Goal: Task Accomplishment & Management: Complete application form

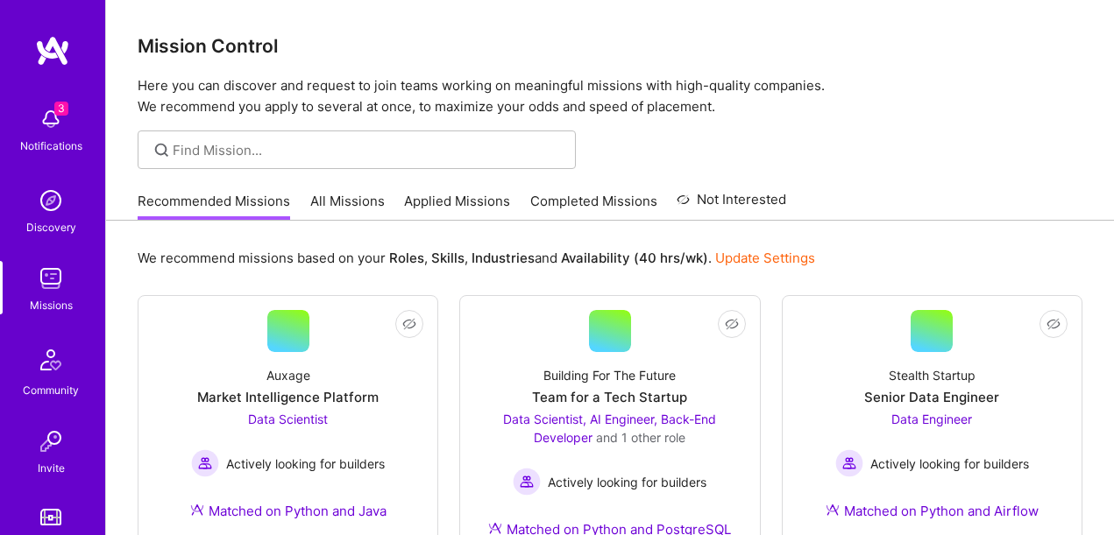
scroll to position [247, 0]
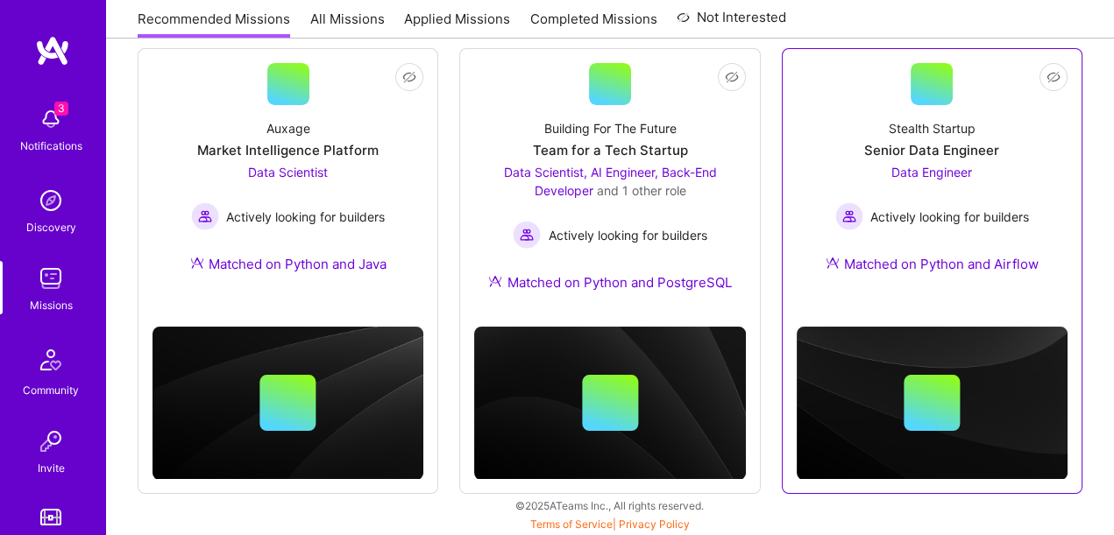
click at [847, 133] on div "Stealth Startup Senior Data Engineer Data Engineer Actively looking for builder…" at bounding box center [932, 199] width 271 height 189
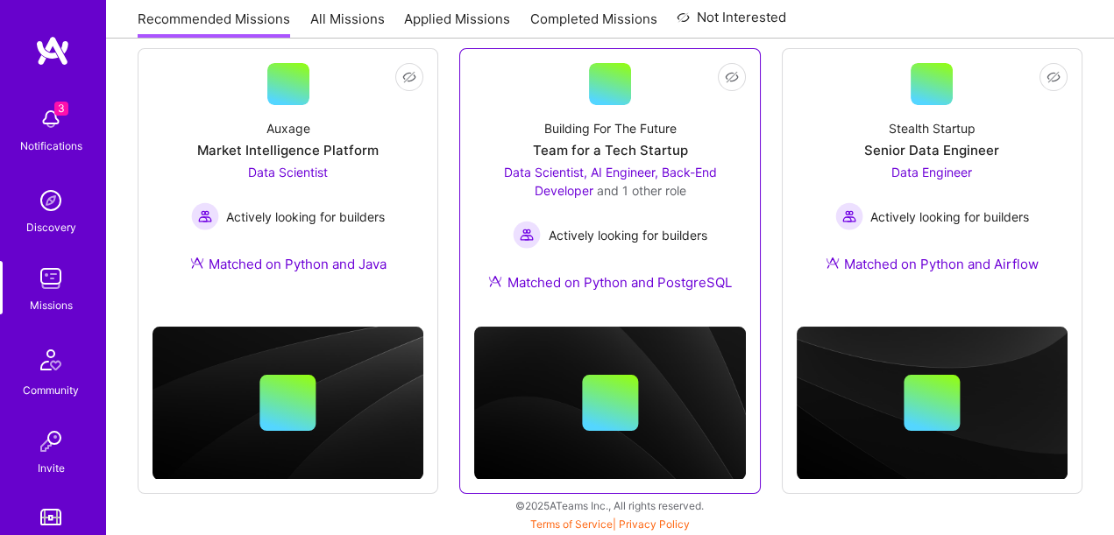
click at [688, 121] on div "Building For The Future Team for a Tech Startup Data Scientist, AI Engineer, Ba…" at bounding box center [609, 209] width 271 height 208
click at [711, 134] on div "Building For The Future Team for a Tech Startup Data Scientist, AI Engineer, Ba…" at bounding box center [609, 209] width 271 height 208
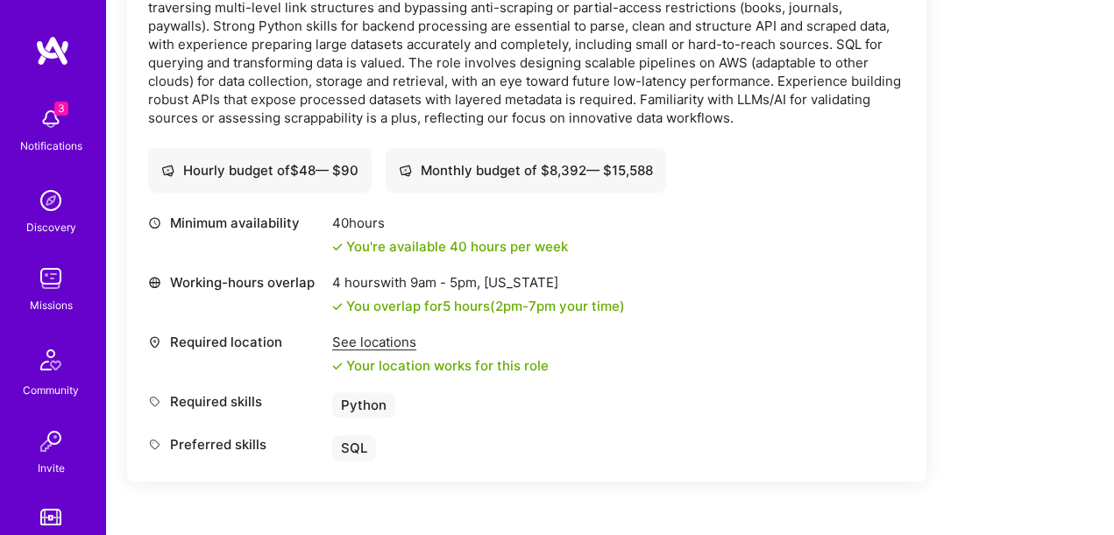
scroll to position [2783, 0]
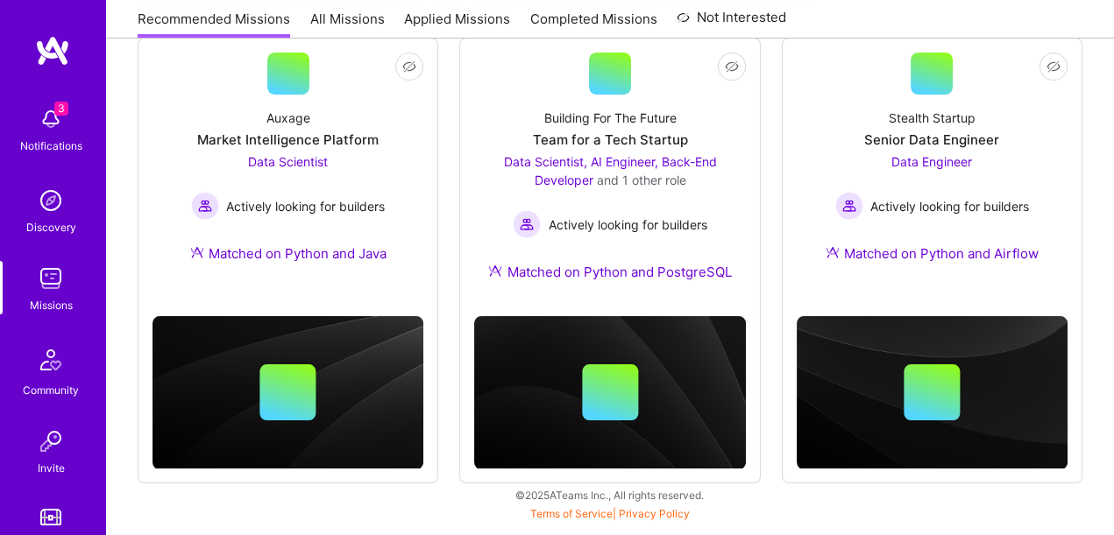
scroll to position [247, 0]
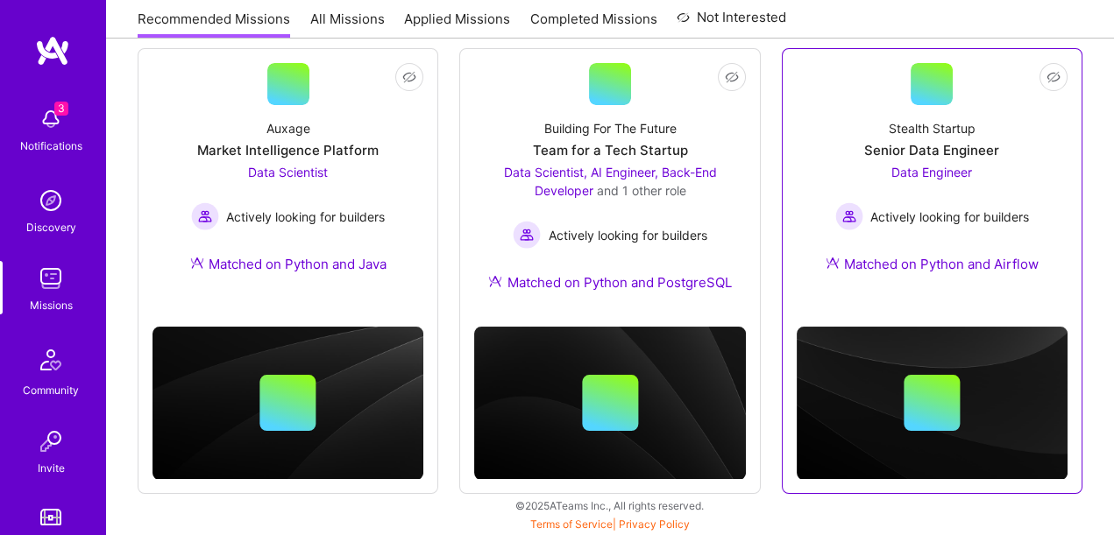
click at [852, 100] on link "Not Interested Stealth Startup Senior Data Engineer Data Engineer Actively look…" at bounding box center [932, 178] width 271 height 231
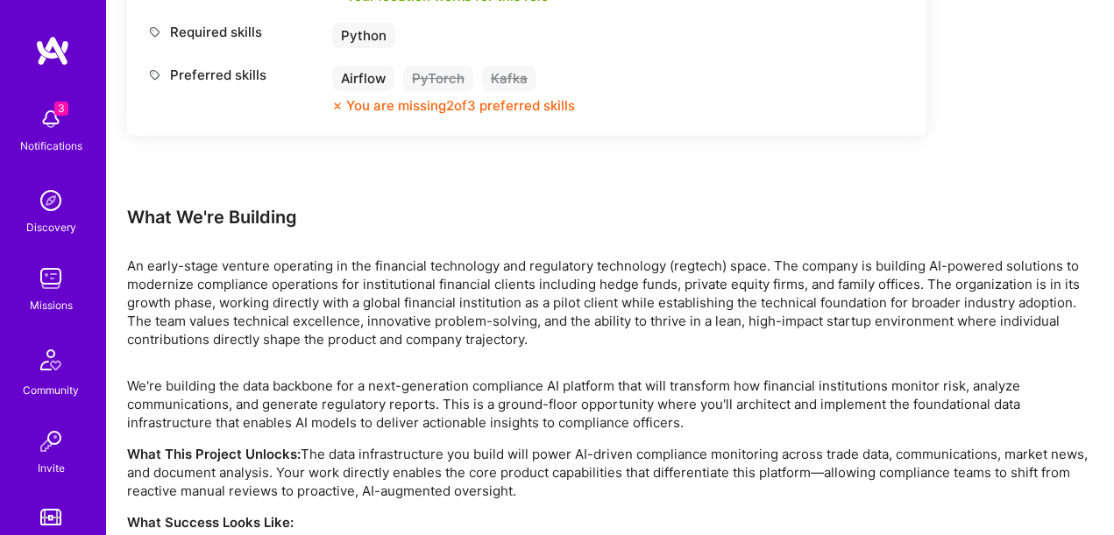
scroll to position [1137, 0]
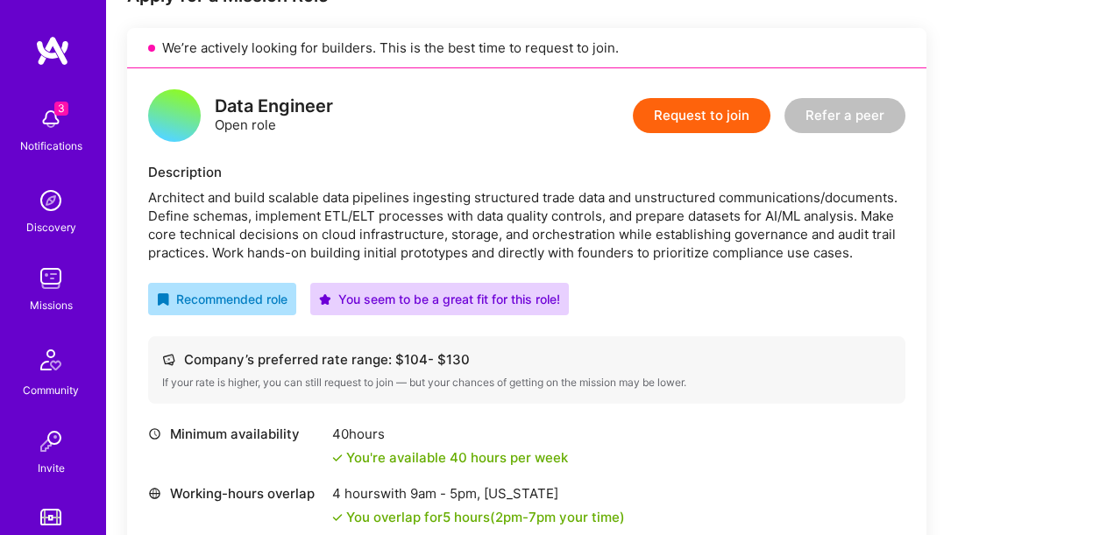
scroll to position [382, 0]
click at [684, 113] on button "Request to join" at bounding box center [702, 115] width 138 height 35
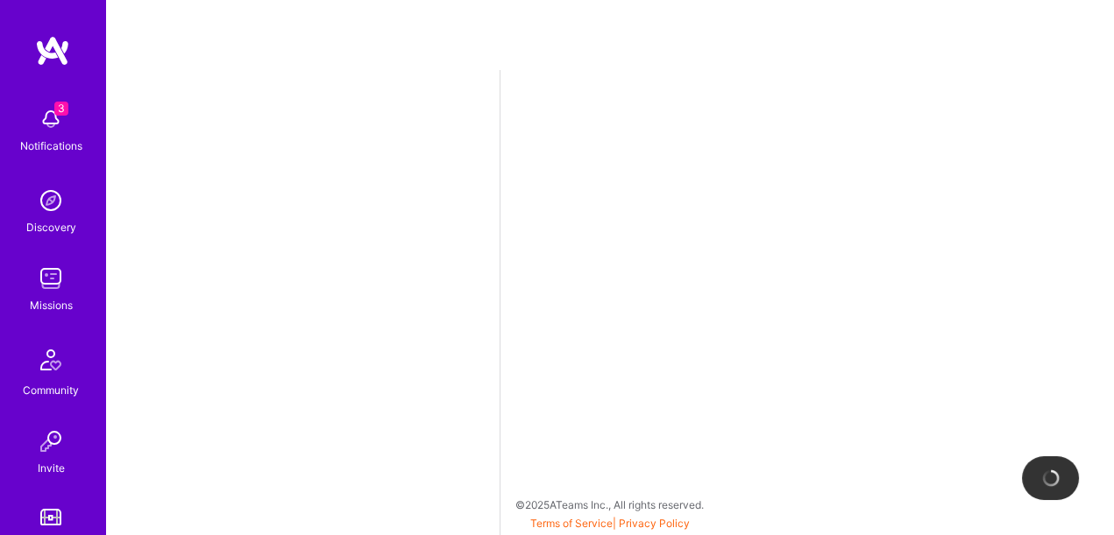
select select "IL"
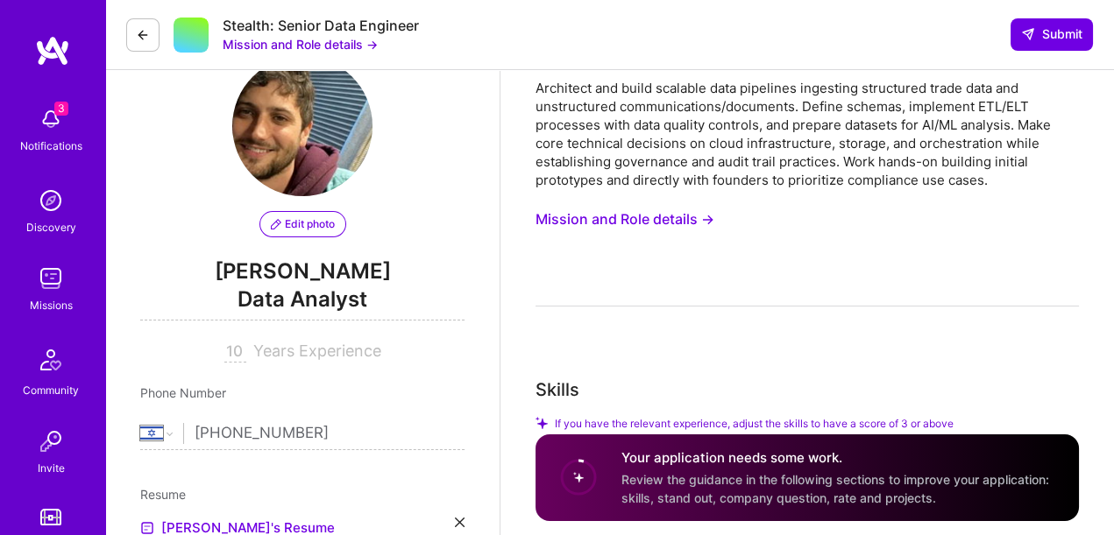
scroll to position [53, 0]
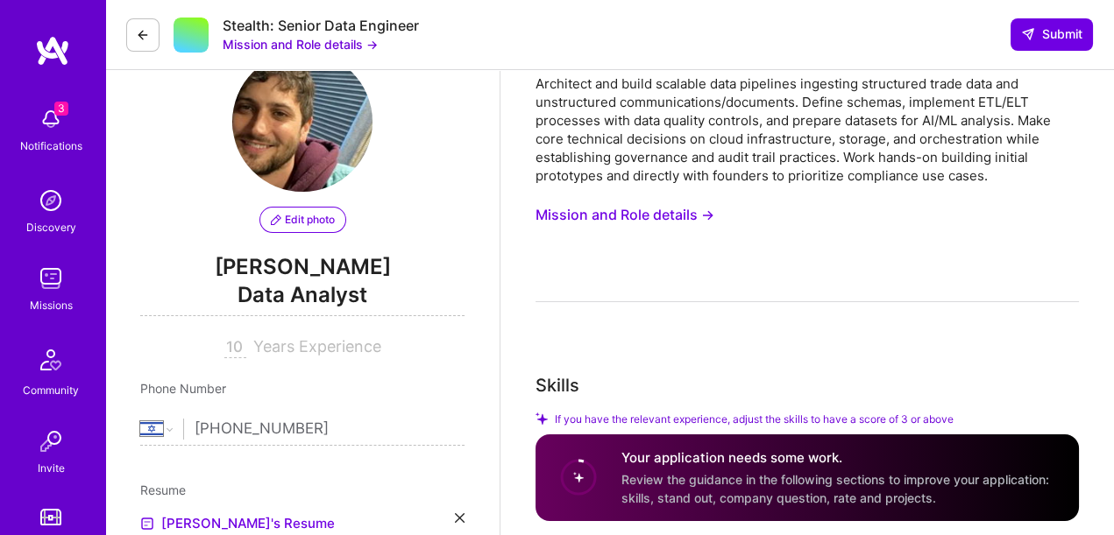
click at [674, 215] on button "Mission and Role details →" at bounding box center [624, 215] width 179 height 32
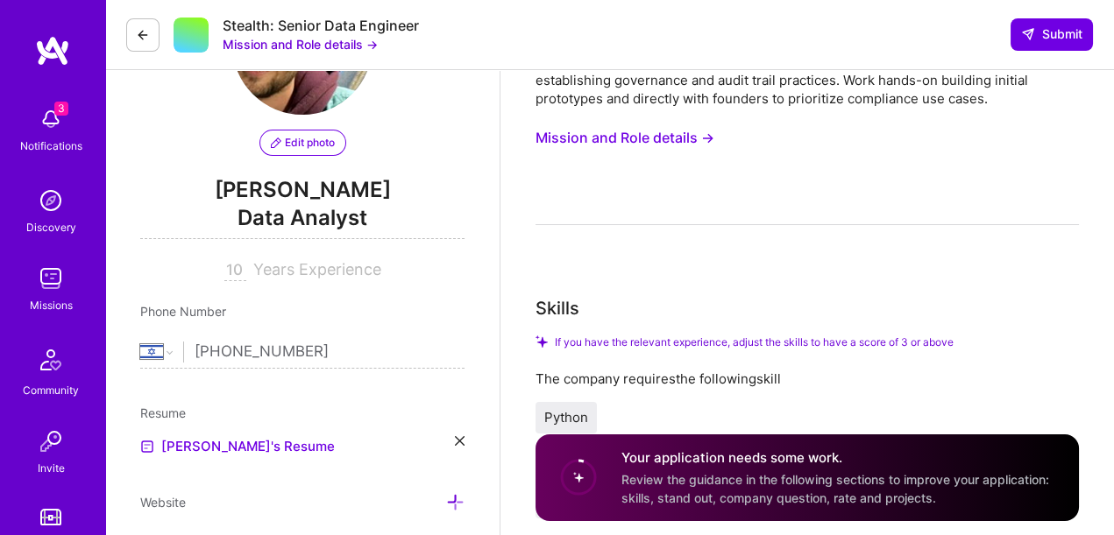
scroll to position [68, 0]
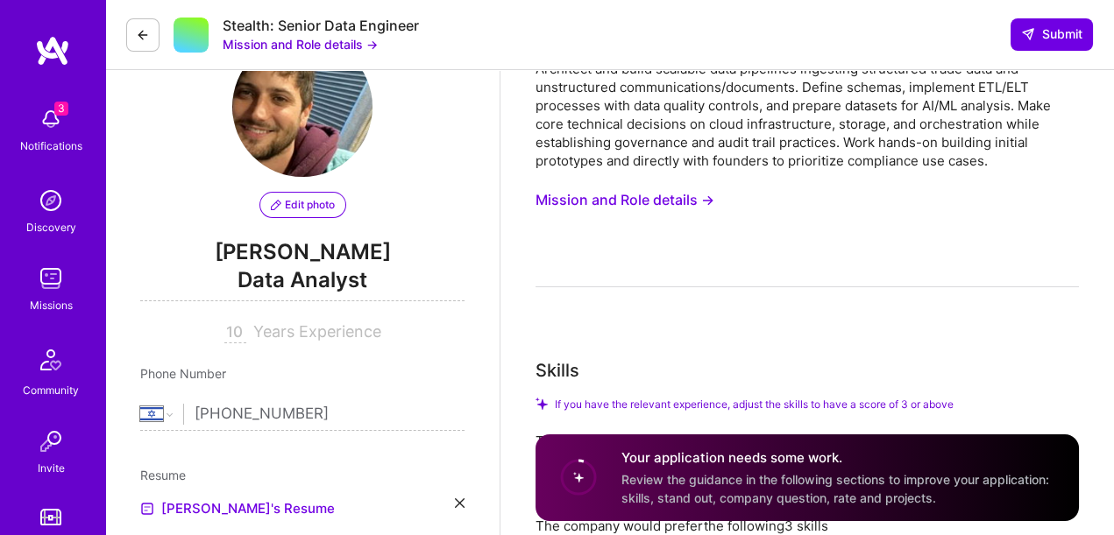
click at [309, 287] on span "Data Analyst" at bounding box center [302, 284] width 324 height 36
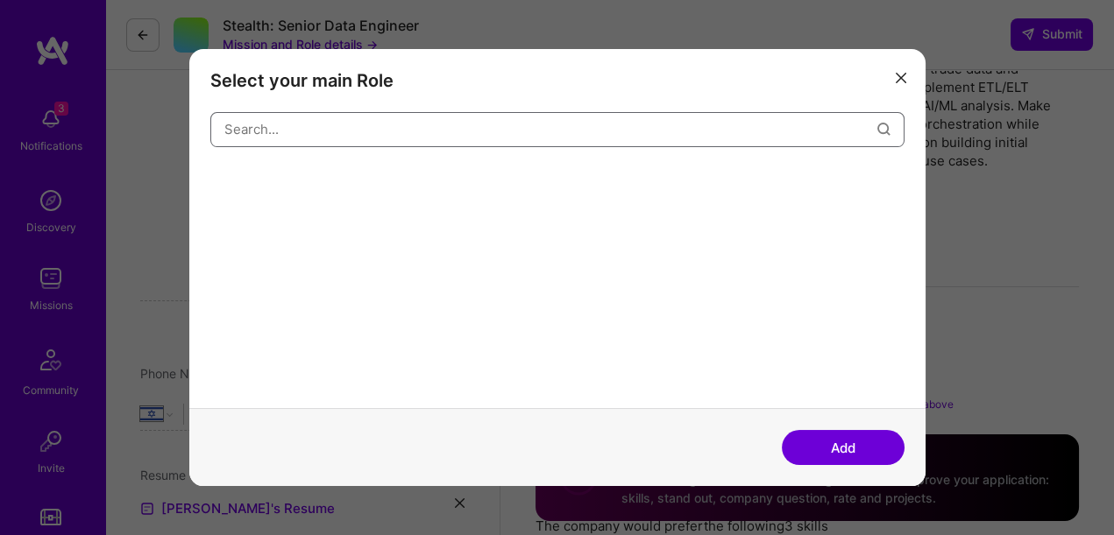
click at [340, 130] on input "modal" at bounding box center [550, 129] width 653 height 45
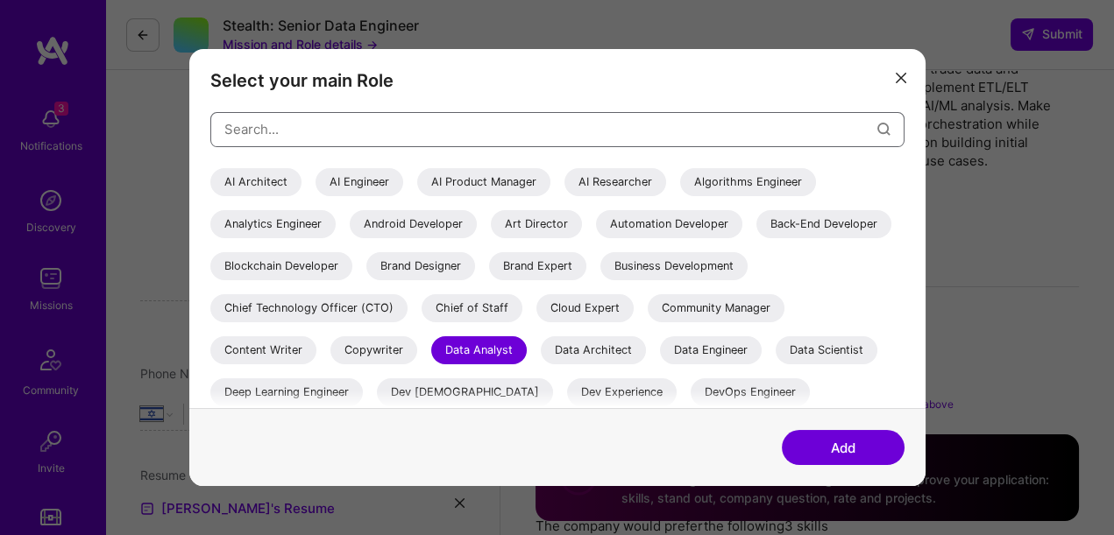
type input "d"
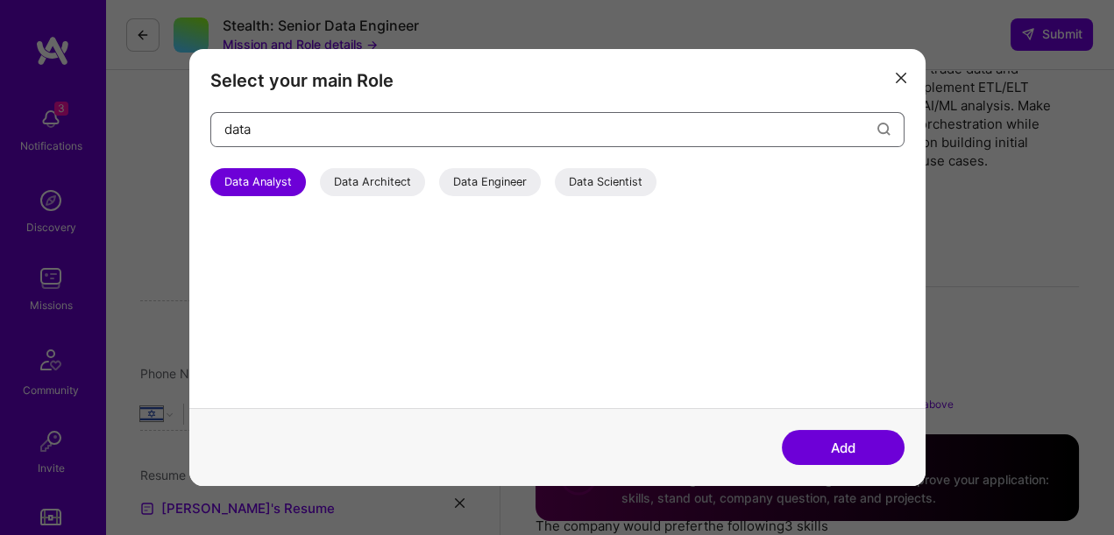
type input "data"
click at [507, 183] on div "Data Engineer" at bounding box center [490, 182] width 102 height 28
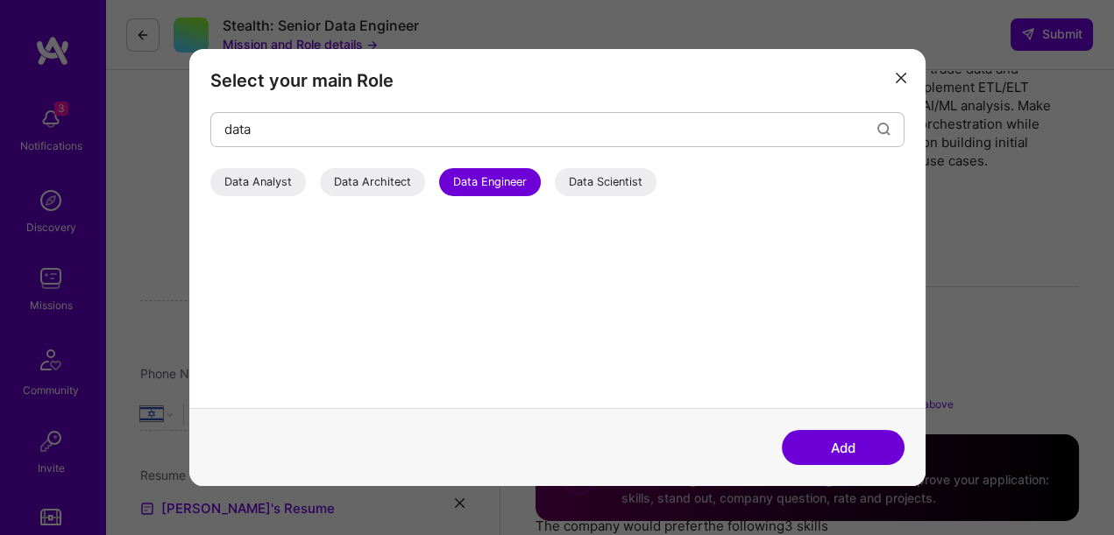
click at [840, 454] on button "Add" at bounding box center [843, 447] width 123 height 35
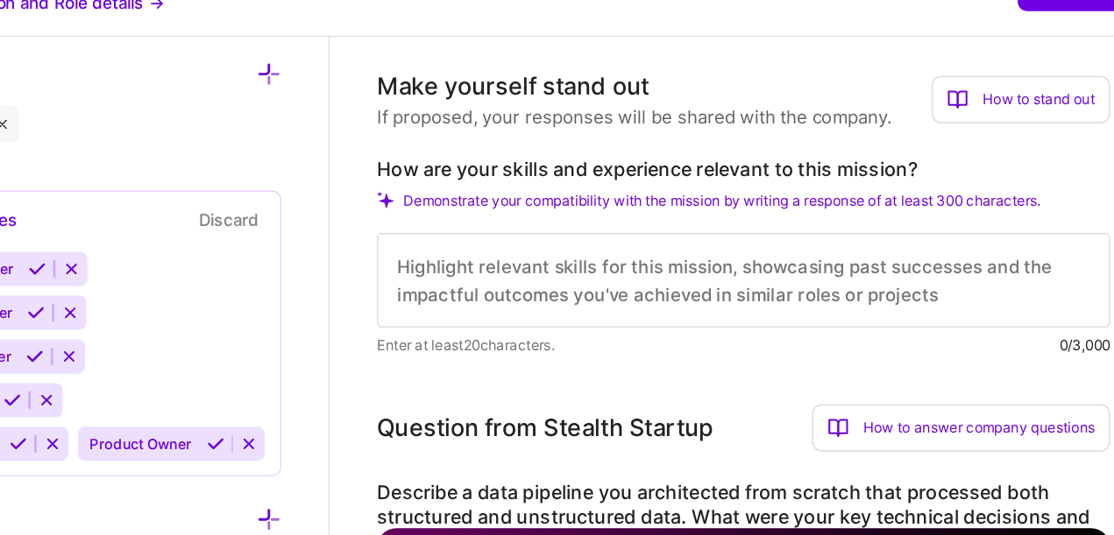
scroll to position [591, 0]
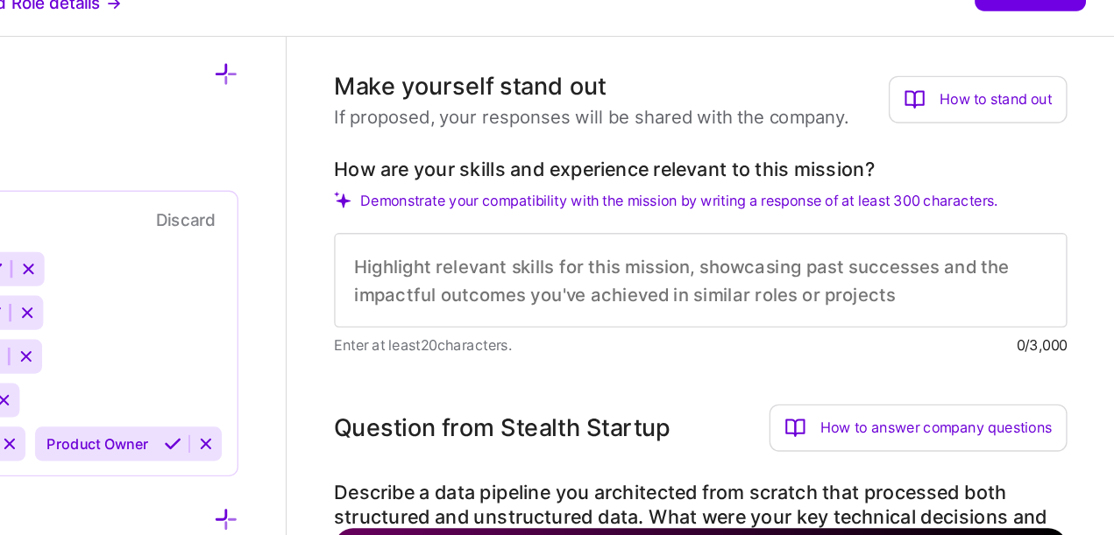
click at [725, 166] on label "How are your skills and experience relevant to this mission?" at bounding box center [806, 168] width 543 height 18
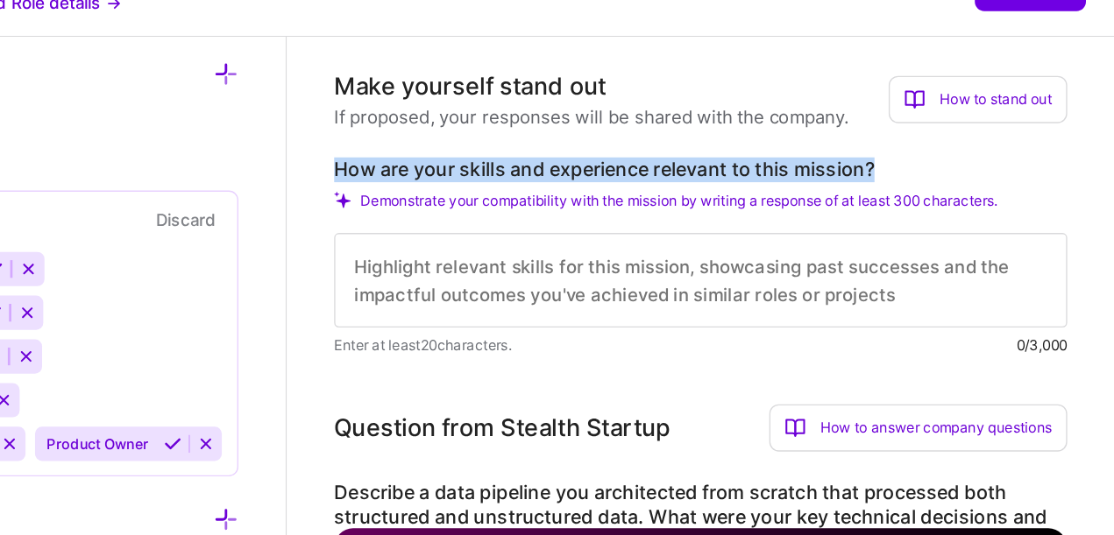
click at [725, 166] on label "How are your skills and experience relevant to this mission?" at bounding box center [806, 168] width 543 height 18
click at [713, 166] on label "How are your skills and experience relevant to this mission?" at bounding box center [806, 168] width 543 height 18
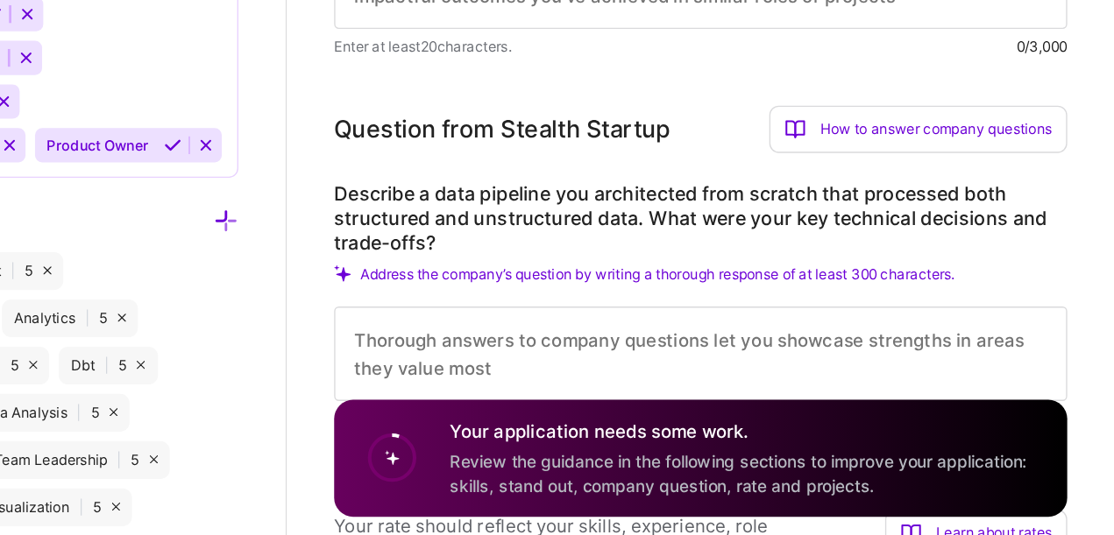
scroll to position [734, 0]
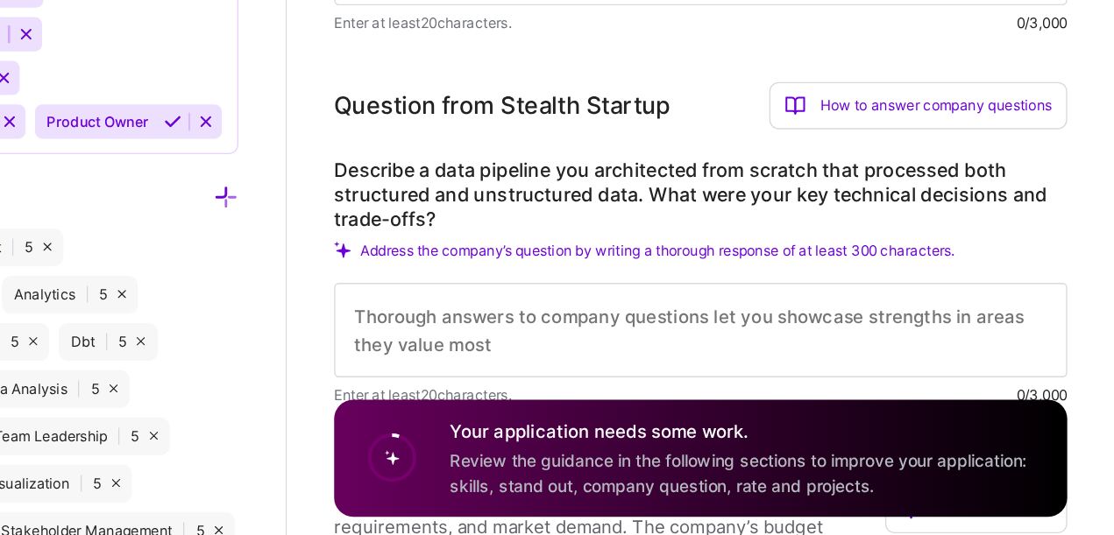
click at [713, 260] on label "Describe a data pipeline you architected from scratch that processed both struc…" at bounding box center [806, 282] width 543 height 55
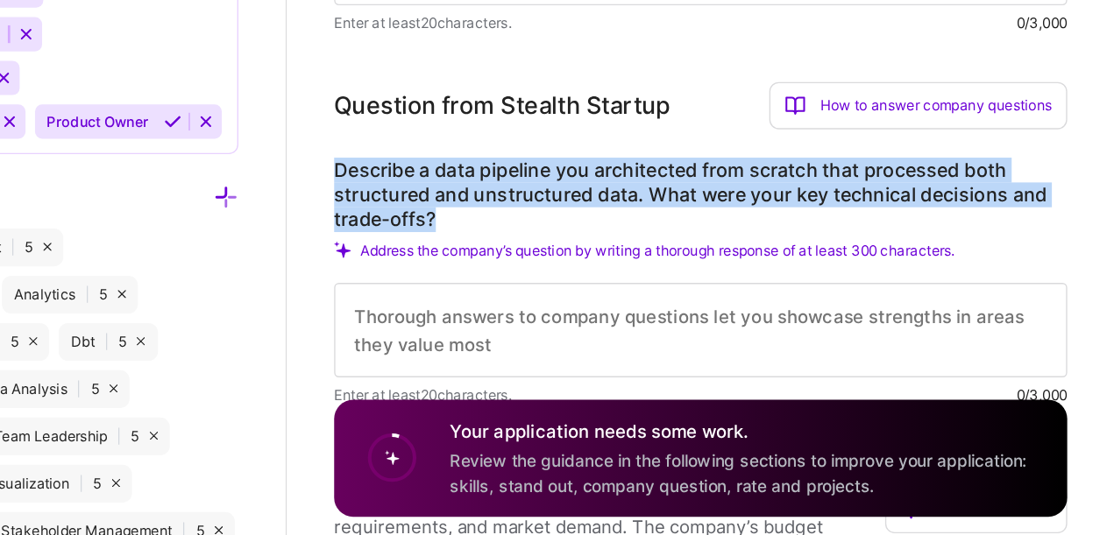
click at [713, 260] on label "Describe a data pipeline you architected from scratch that processed both struc…" at bounding box center [806, 282] width 543 height 55
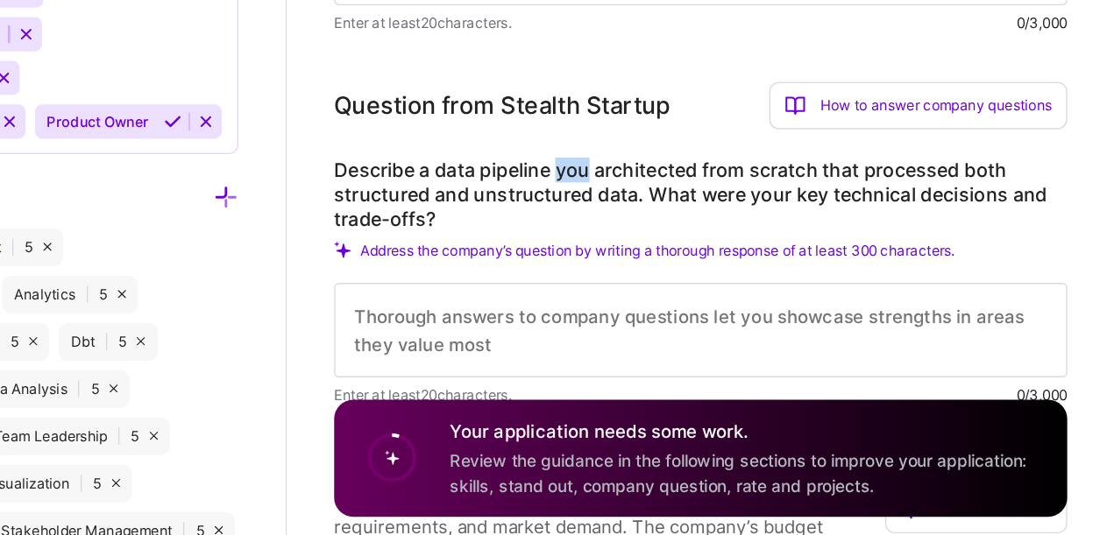
click at [713, 260] on label "Describe a data pipeline you architected from scratch that processed both struc…" at bounding box center [806, 282] width 543 height 55
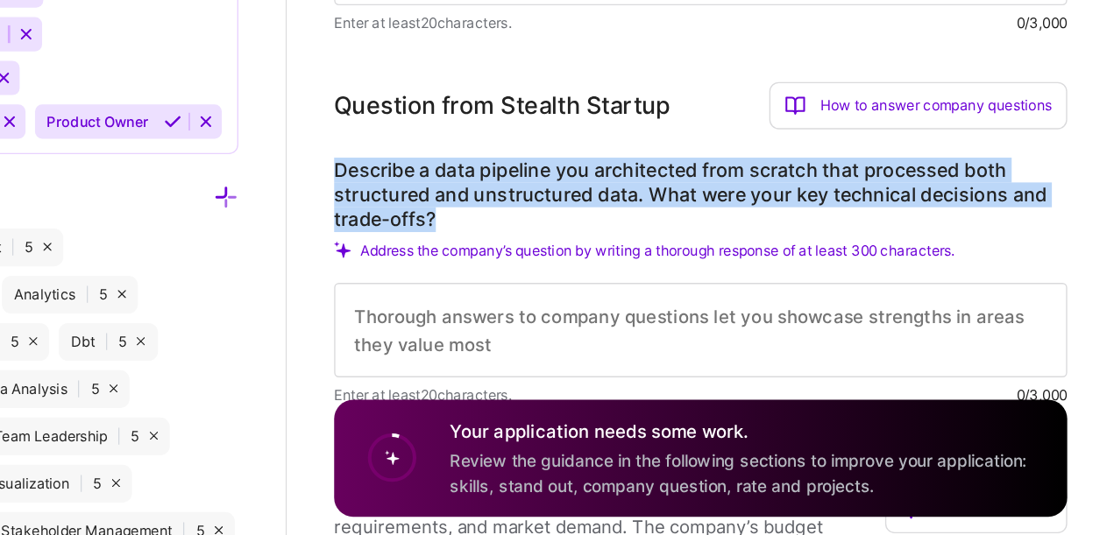
click at [713, 260] on label "Describe a data pipeline you architected from scratch that processed both struc…" at bounding box center [806, 282] width 543 height 55
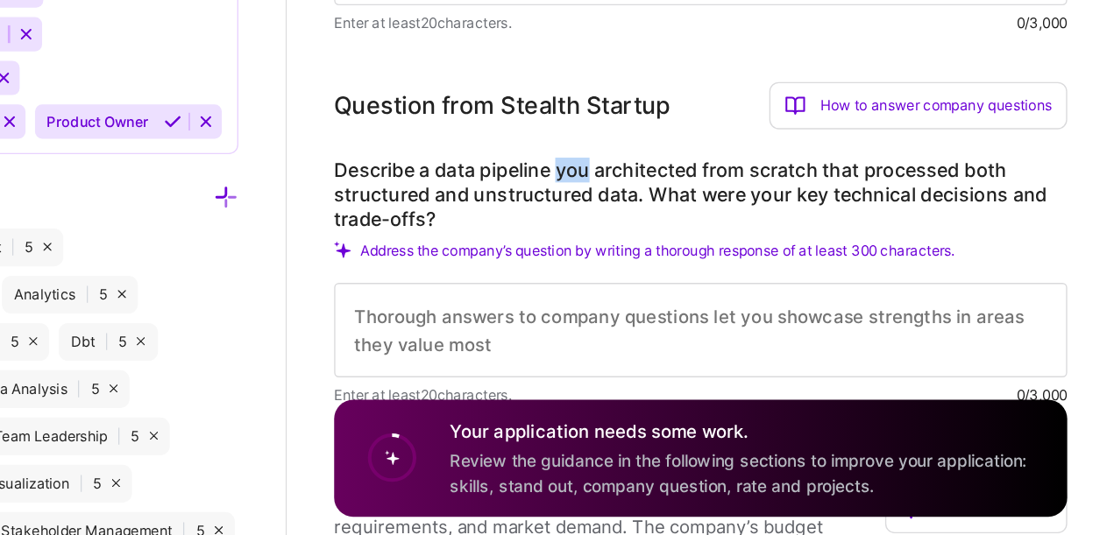
click at [713, 260] on label "Describe a data pipeline you architected from scratch that processed both struc…" at bounding box center [806, 282] width 543 height 55
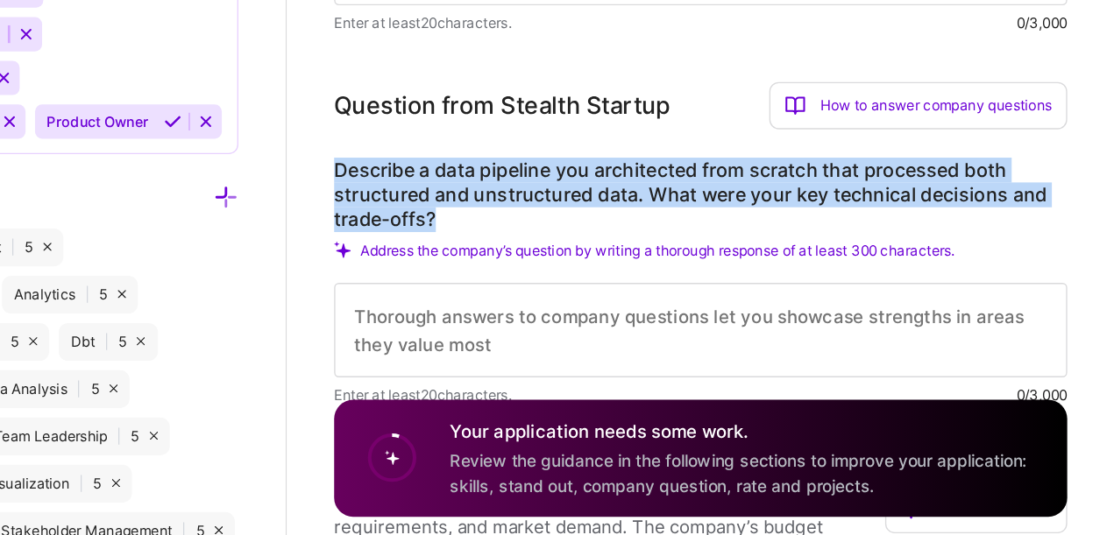
click at [713, 260] on label "Describe a data pipeline you architected from scratch that processed both struc…" at bounding box center [806, 282] width 543 height 55
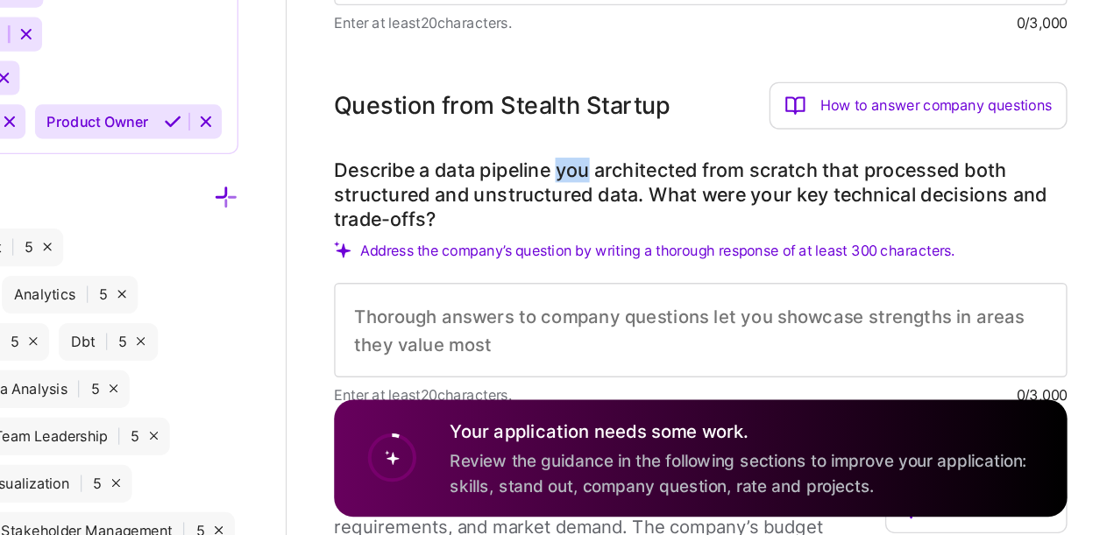
click at [713, 260] on label "Describe a data pipeline you architected from scratch that processed both struc…" at bounding box center [806, 282] width 543 height 55
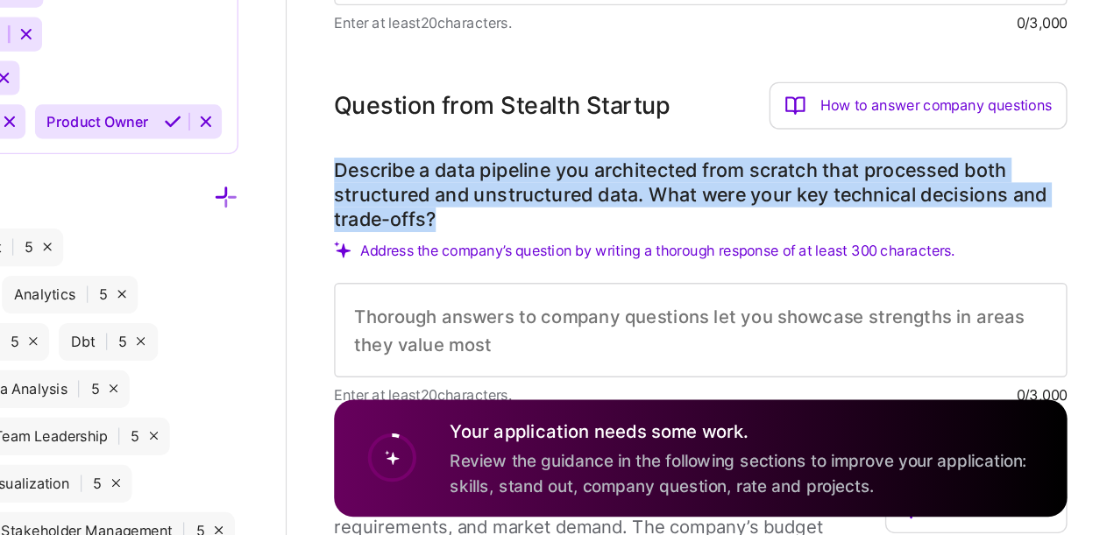
click at [713, 260] on label "Describe a data pipeline you architected from scratch that processed both struc…" at bounding box center [806, 282] width 543 height 55
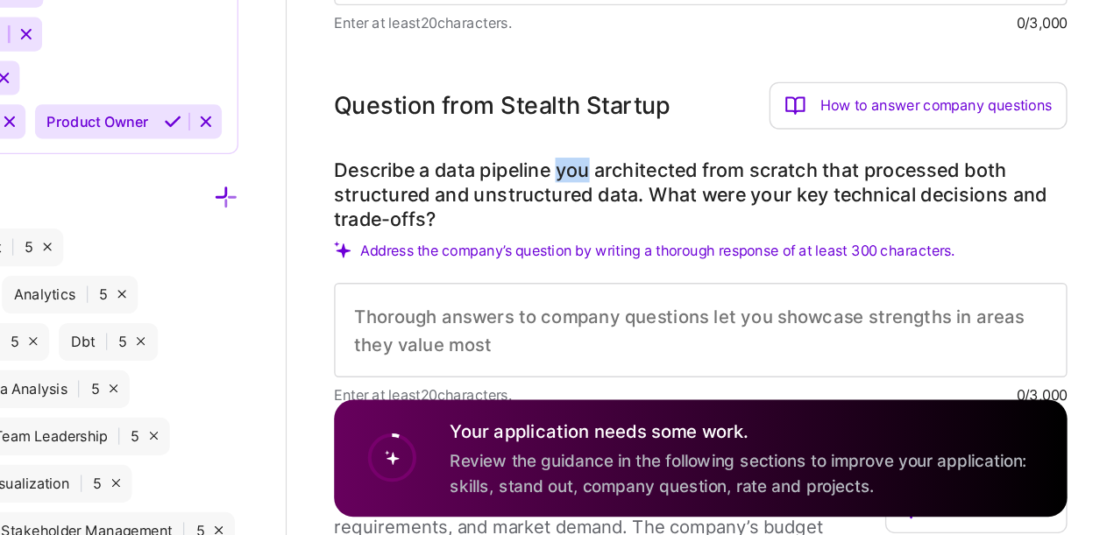
click at [713, 260] on label "Describe a data pipeline you architected from scratch that processed both struc…" at bounding box center [806, 282] width 543 height 55
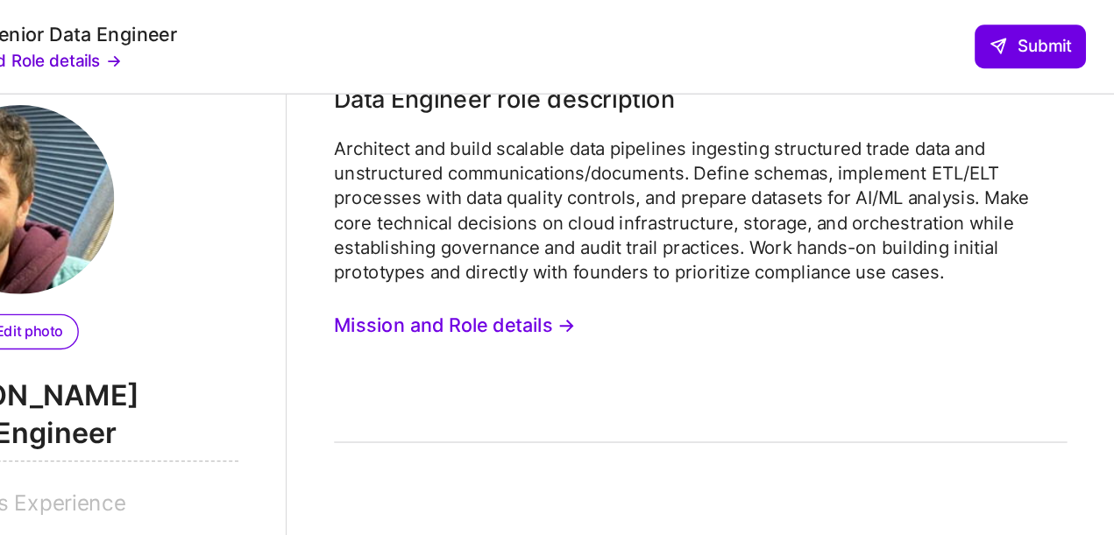
scroll to position [0, 0]
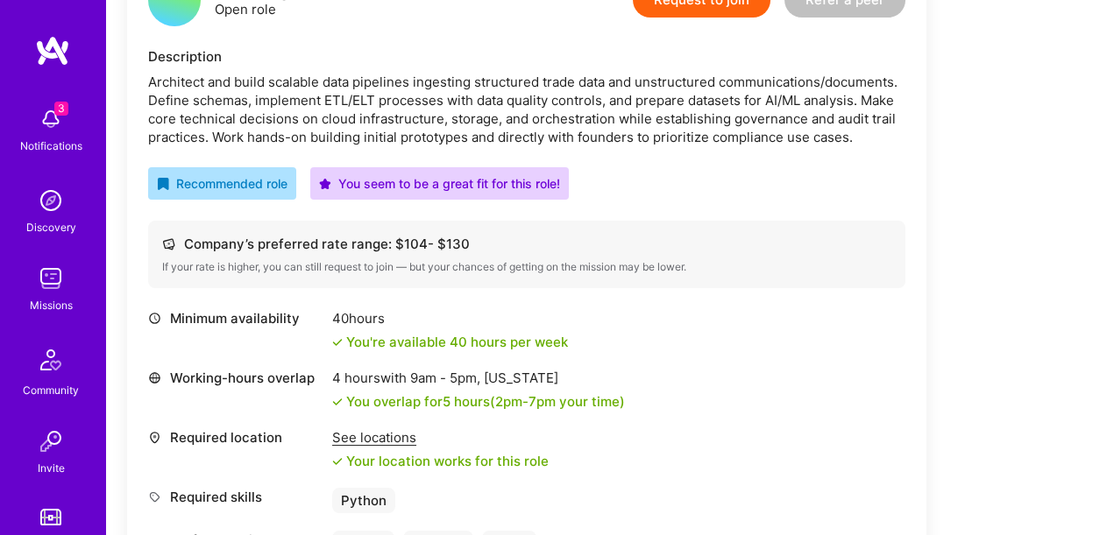
scroll to position [474, 0]
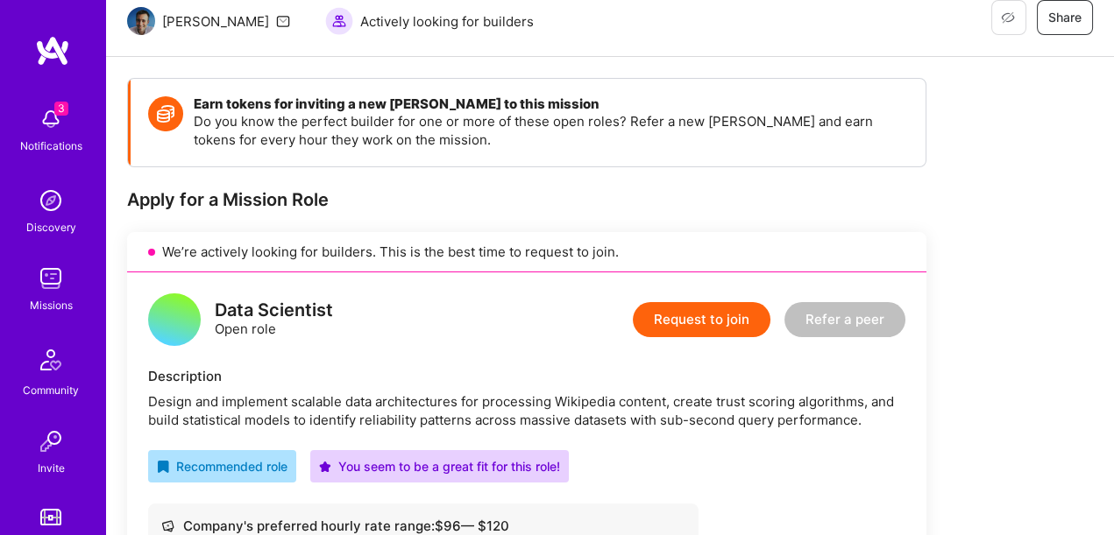
scroll to position [254, 0]
